Goal: Information Seeking & Learning: Learn about a topic

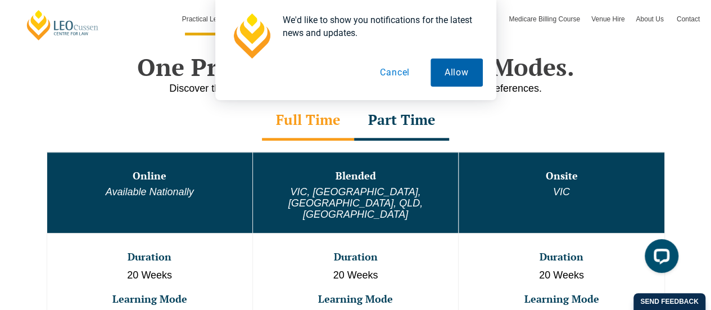
click at [454, 61] on button "Allow" at bounding box center [456, 72] width 52 height 28
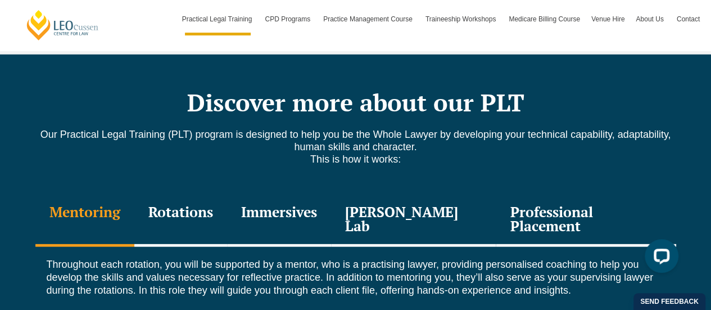
scroll to position [1510, 0]
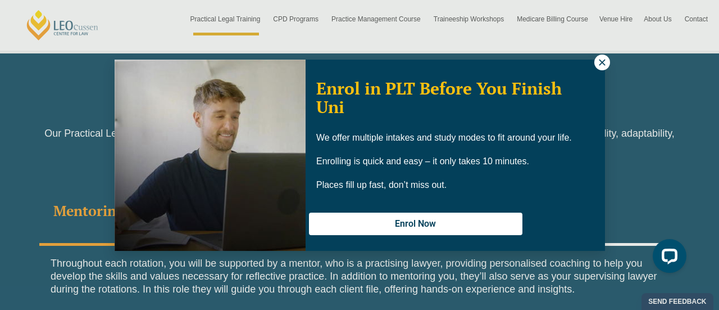
click at [603, 61] on icon at bounding box center [602, 62] width 10 height 10
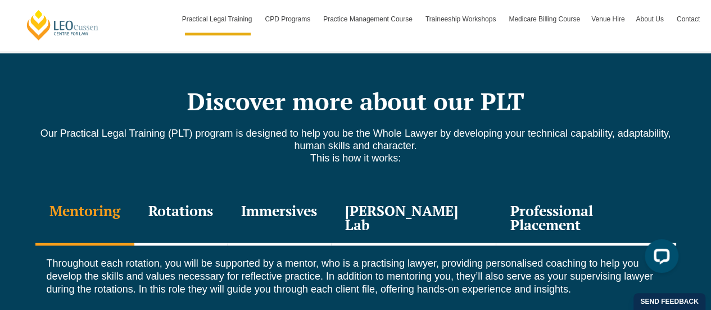
click at [583, 192] on div "Professional Placement" at bounding box center [586, 218] width 180 height 53
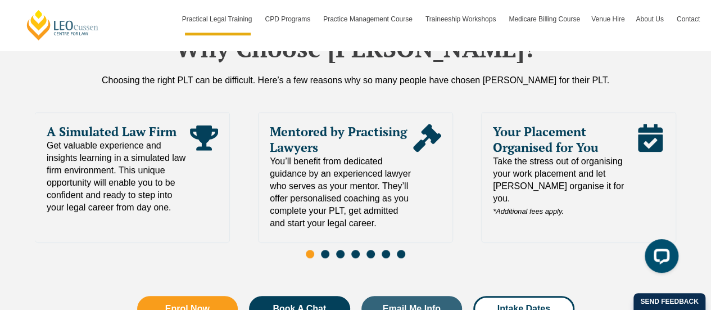
scroll to position [2541, 0]
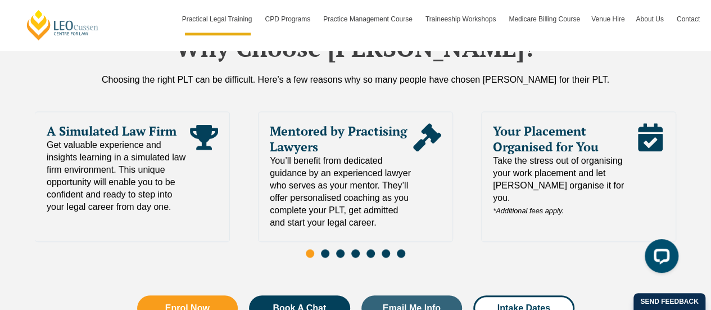
click at [325, 248] on div "Slides" at bounding box center [355, 254] width 641 height 13
click at [325, 249] on span "Go to slide 2" at bounding box center [325, 253] width 8 height 8
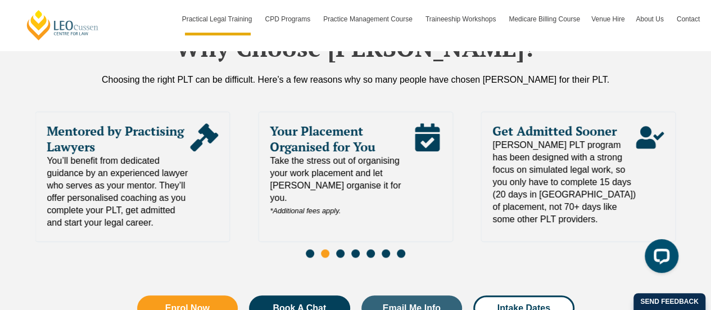
click at [343, 249] on span "Go to slide 3" at bounding box center [340, 253] width 8 height 8
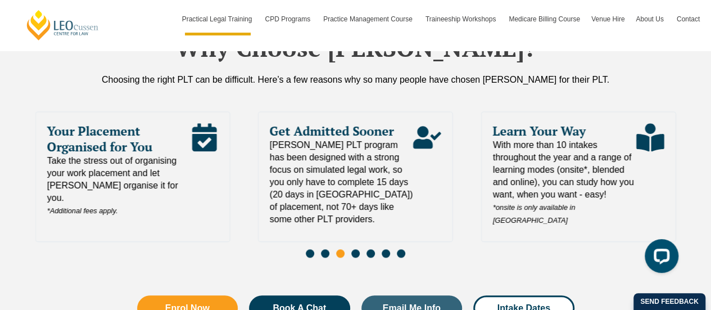
click at [354, 249] on span "Go to slide 4" at bounding box center [355, 253] width 8 height 8
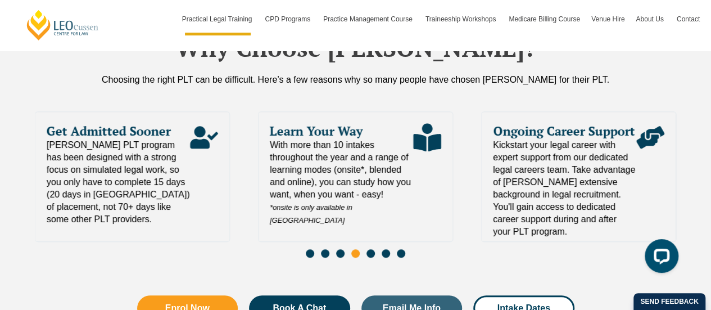
click at [372, 249] on span "Go to slide 5" at bounding box center [370, 253] width 8 height 8
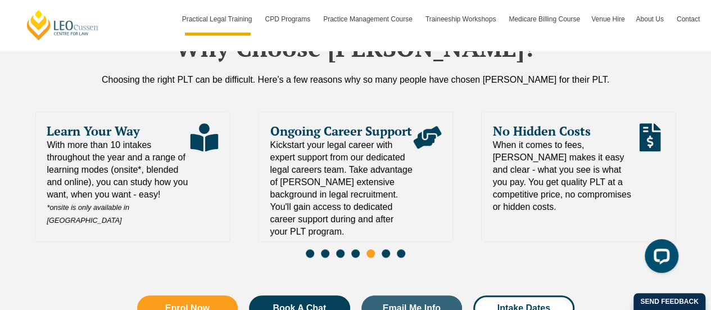
click at [385, 249] on span "Go to slide 6" at bounding box center [386, 253] width 8 height 8
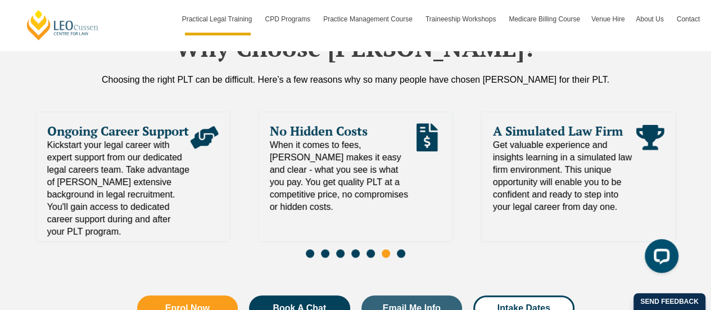
click at [403, 249] on span "Go to slide 7" at bounding box center [401, 253] width 8 height 8
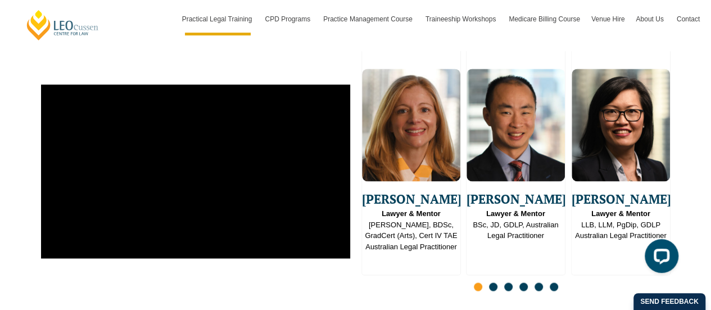
scroll to position [2971, 0]
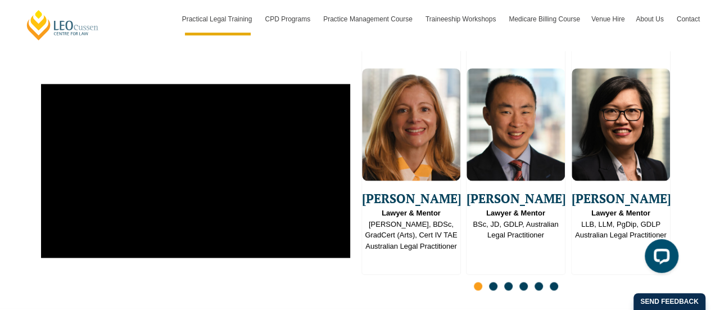
click at [492, 282] on span "Go to slide 2" at bounding box center [493, 286] width 8 height 8
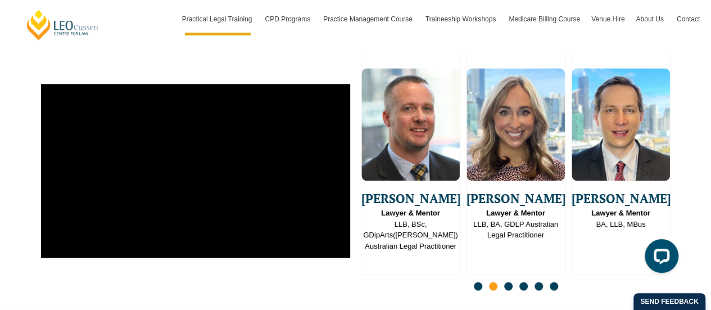
click at [510, 282] on span "Go to slide 3" at bounding box center [508, 286] width 8 height 8
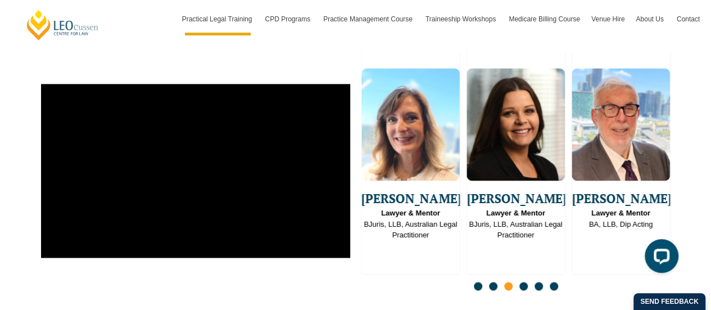
click at [528, 280] on div "Slides" at bounding box center [515, 286] width 309 height 13
click at [526, 282] on span "Go to slide 4" at bounding box center [523, 286] width 8 height 8
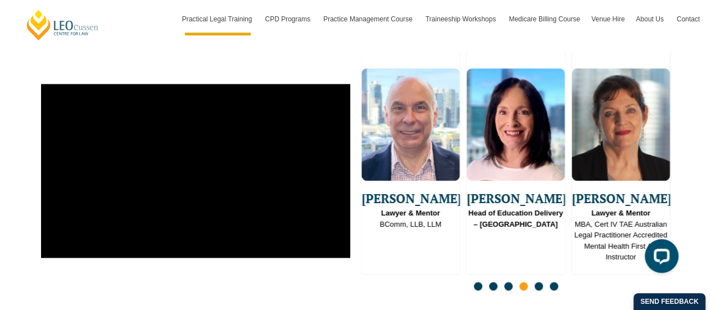
click at [541, 282] on span "Go to slide 5" at bounding box center [538, 286] width 8 height 8
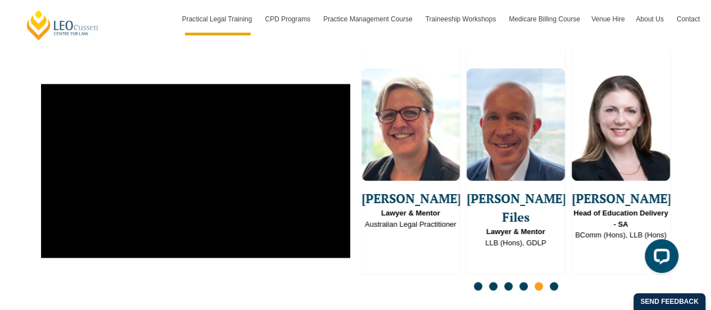
click at [553, 282] on span "Go to slide 6" at bounding box center [554, 286] width 8 height 8
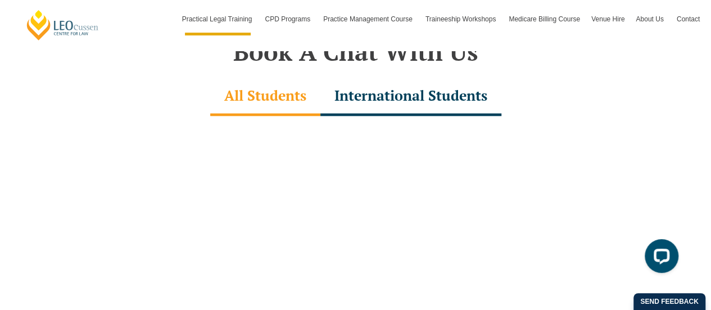
scroll to position [3293, 0]
